Goal: Download file/media

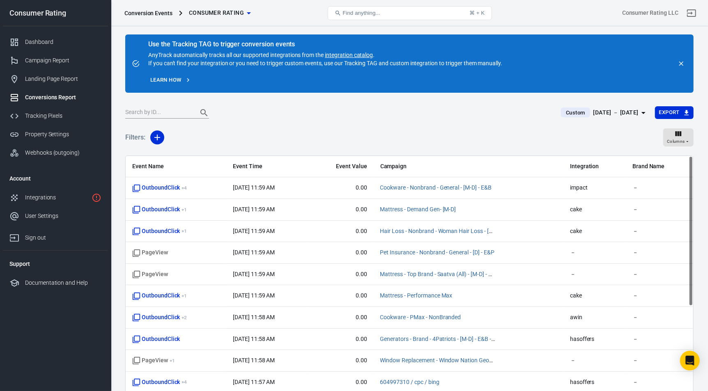
click at [610, 114] on div "[DATE] － [DATE]" at bounding box center [615, 113] width 45 height 10
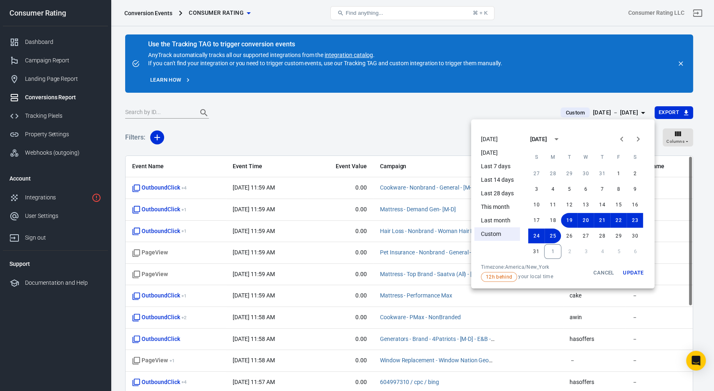
click at [500, 194] on li "Last 28 days" at bounding box center [498, 194] width 46 height 14
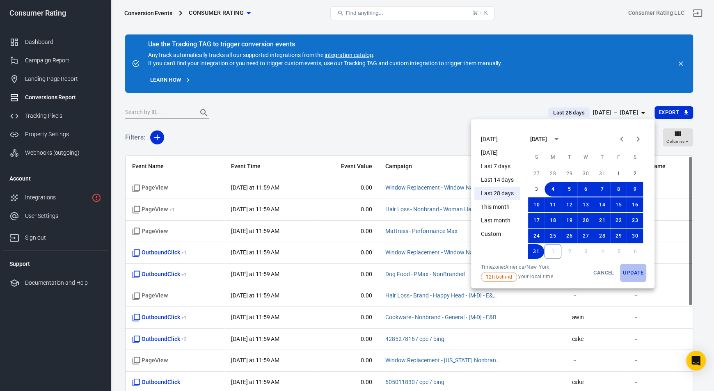
click at [633, 273] on button "Update" at bounding box center [633, 273] width 26 height 18
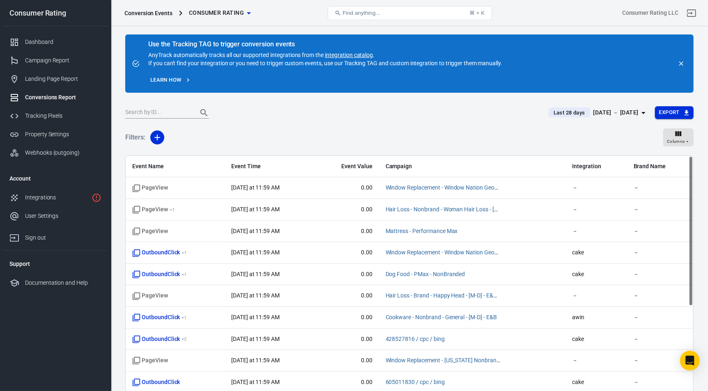
click at [671, 114] on button "Export" at bounding box center [674, 112] width 39 height 13
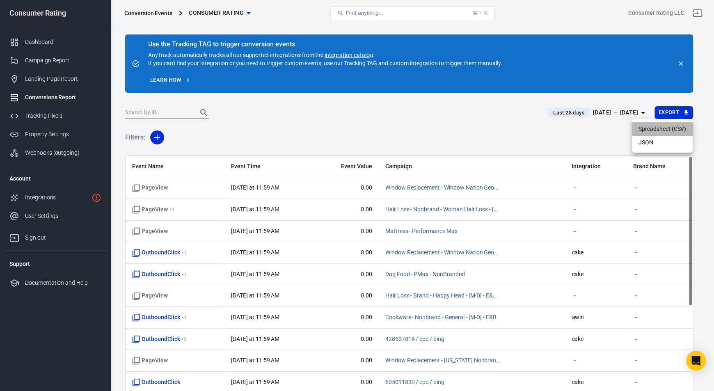
click at [662, 128] on li "Spreadsheet (CSV)" at bounding box center [662, 129] width 61 height 14
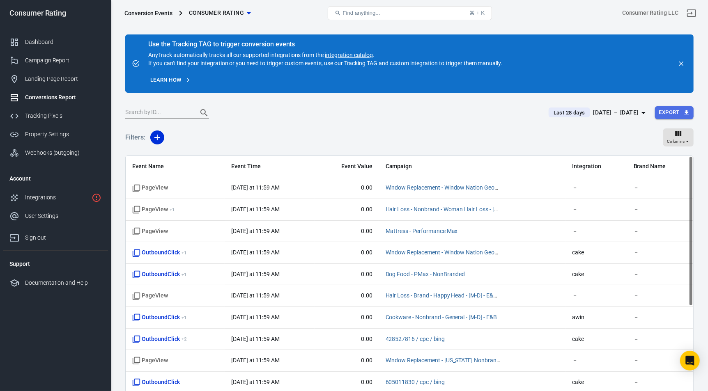
click at [677, 111] on button "Export" at bounding box center [674, 112] width 39 height 13
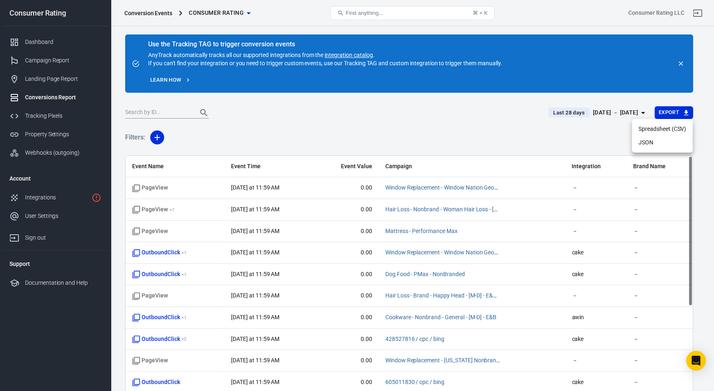
click at [650, 130] on li "Spreadsheet (CSV)" at bounding box center [662, 129] width 61 height 14
